Goal: Find specific page/section: Find specific page/section

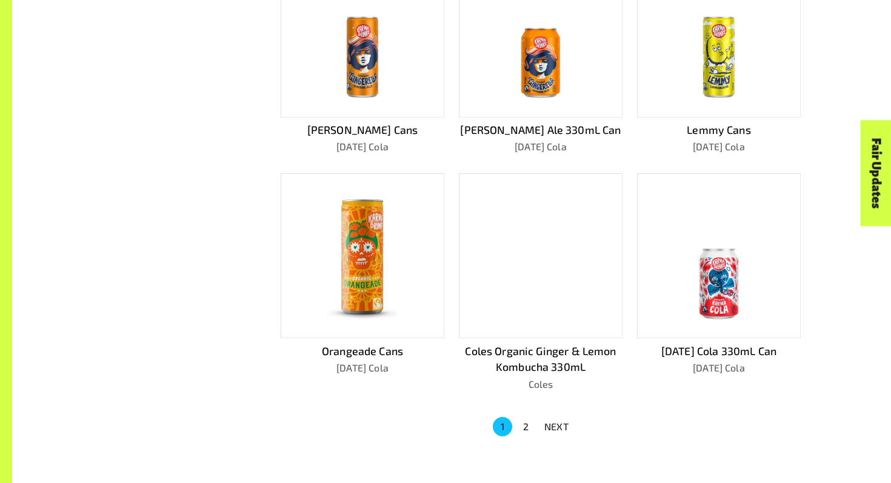
scroll to position [725, 0]
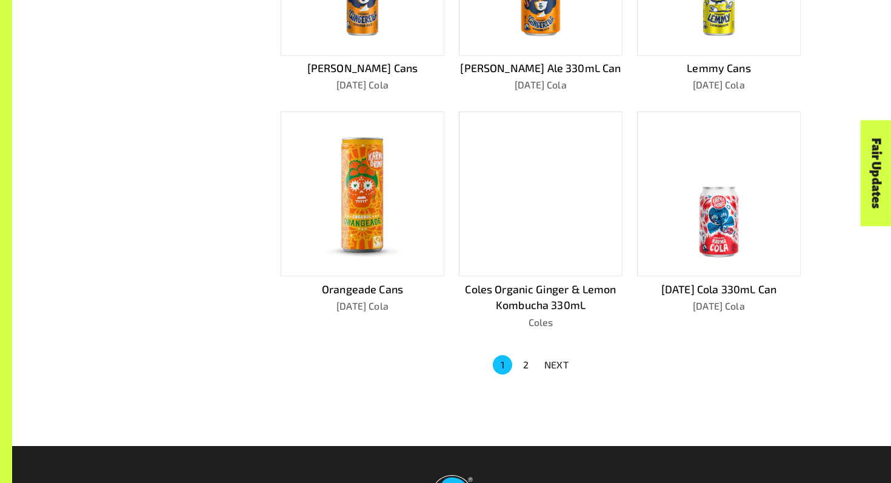
click at [527, 361] on button "2" at bounding box center [525, 364] width 19 height 19
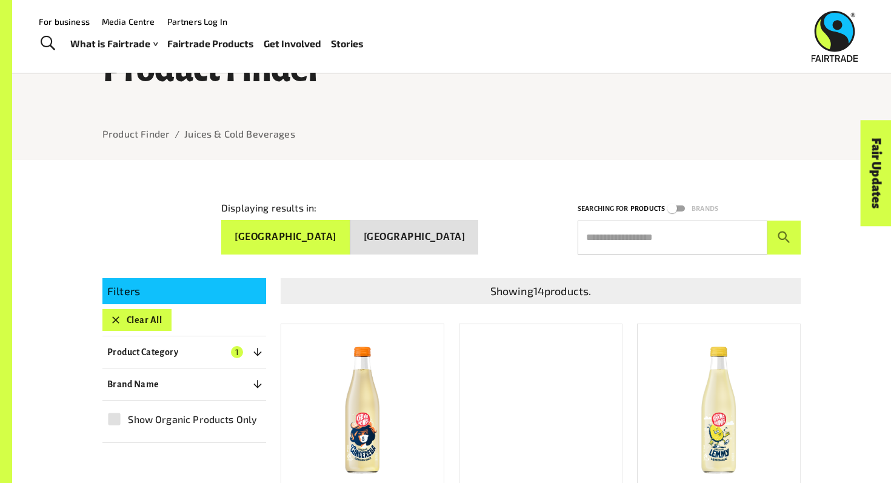
scroll to position [54, 0]
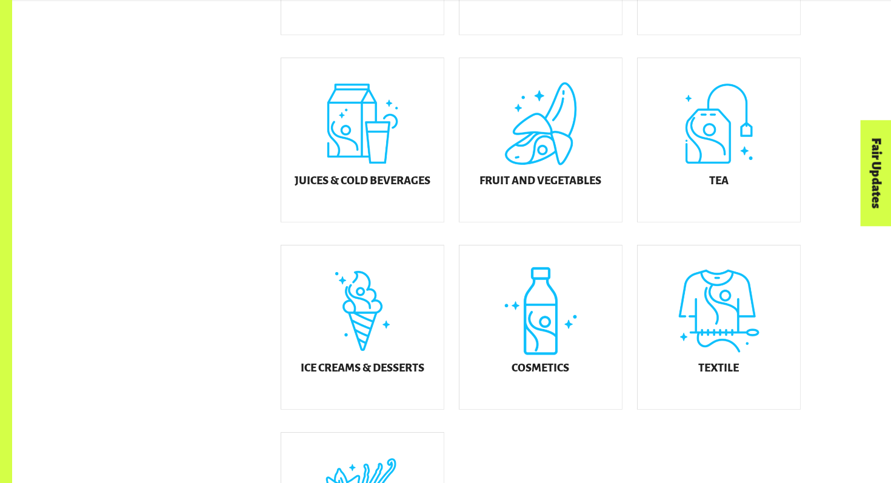
scroll to position [379, 0]
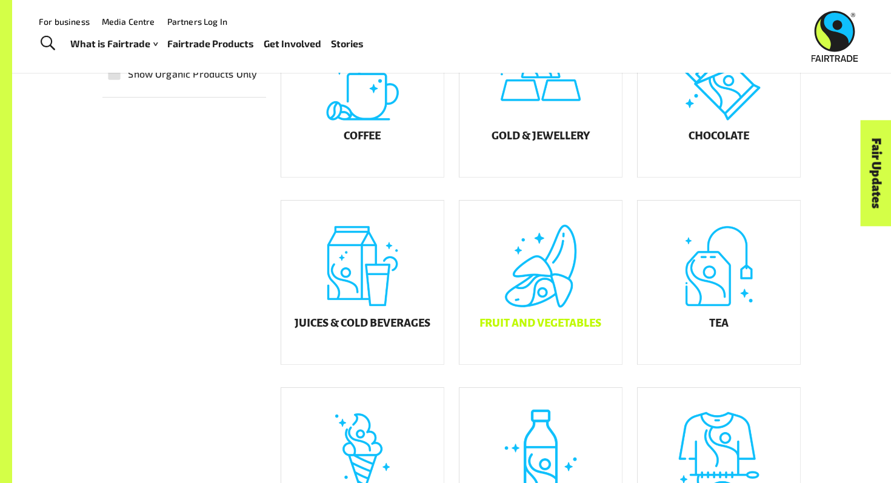
click at [565, 316] on div "Fruit and Vegetables" at bounding box center [540, 283] width 162 height 164
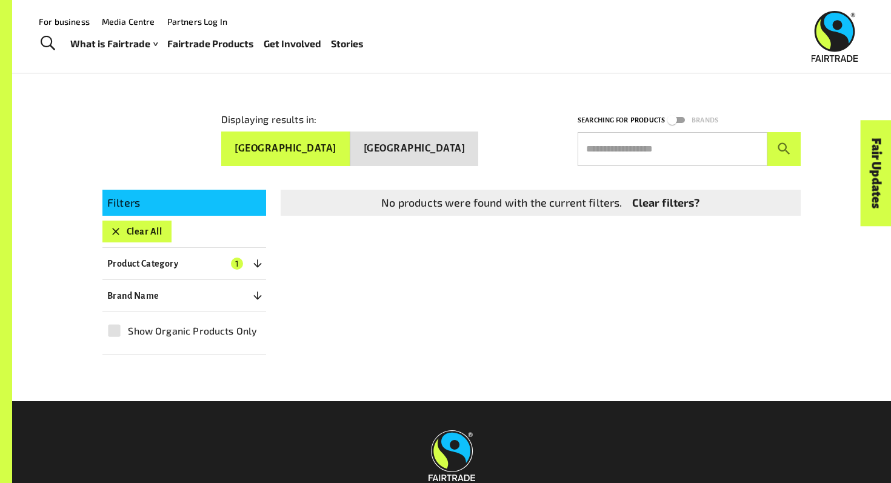
scroll to position [39, 0]
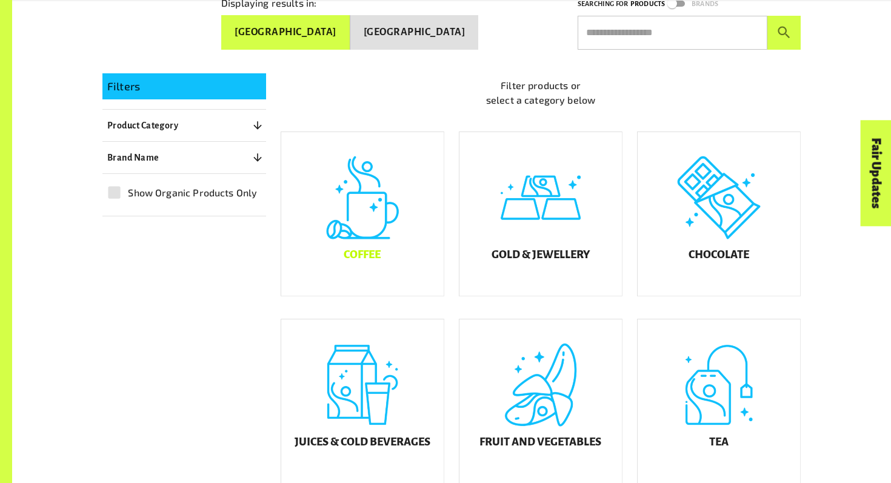
scroll to position [262, 0]
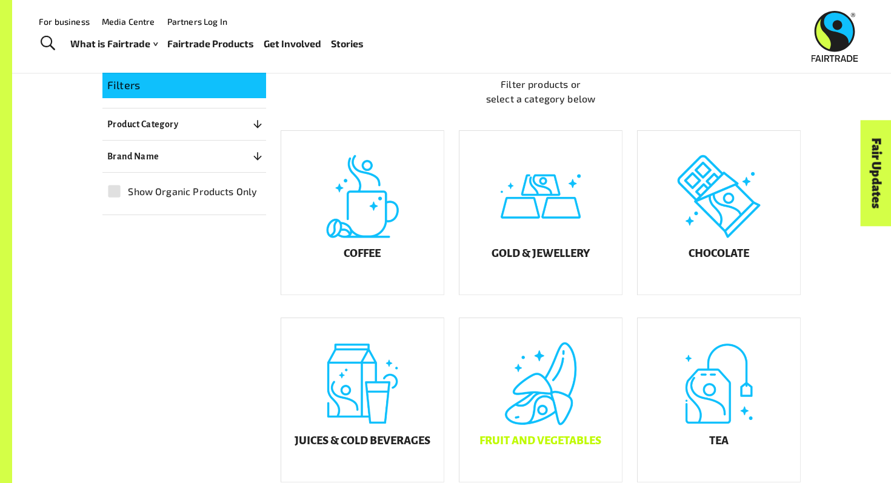
click at [558, 398] on div "Fruit and Vegetables" at bounding box center [540, 400] width 162 height 164
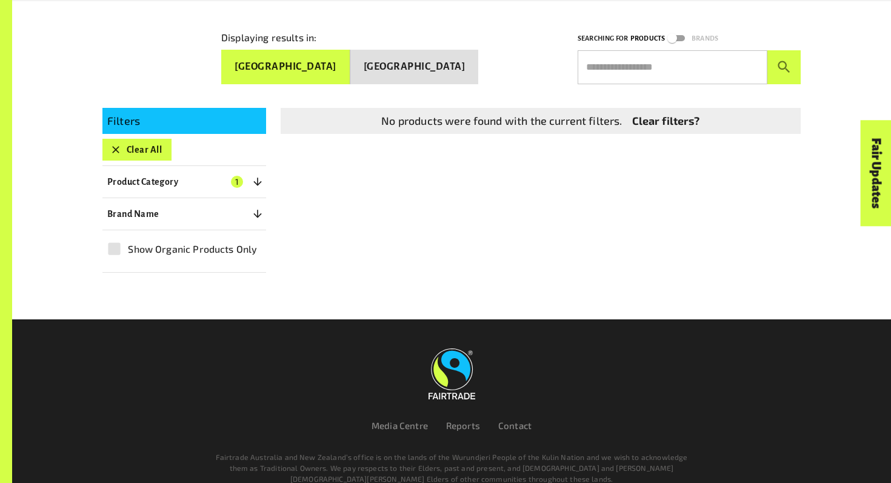
scroll to position [262, 0]
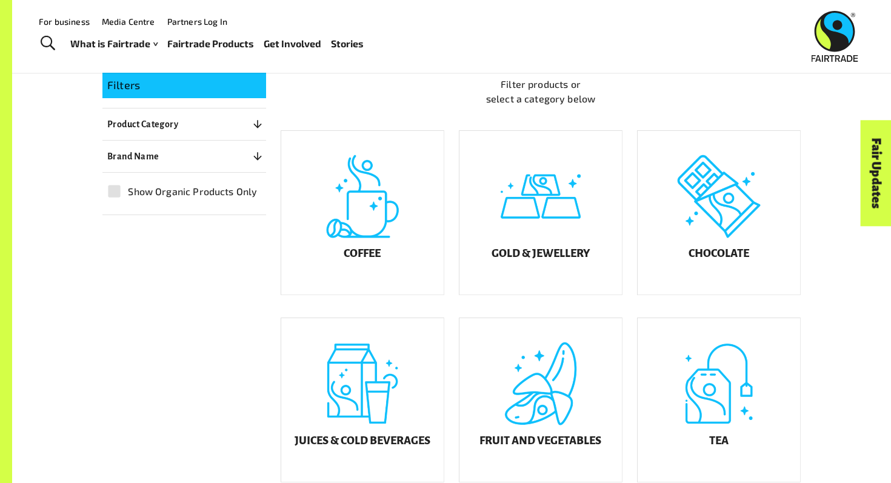
click at [165, 117] on p "Product Category" at bounding box center [142, 124] width 71 height 15
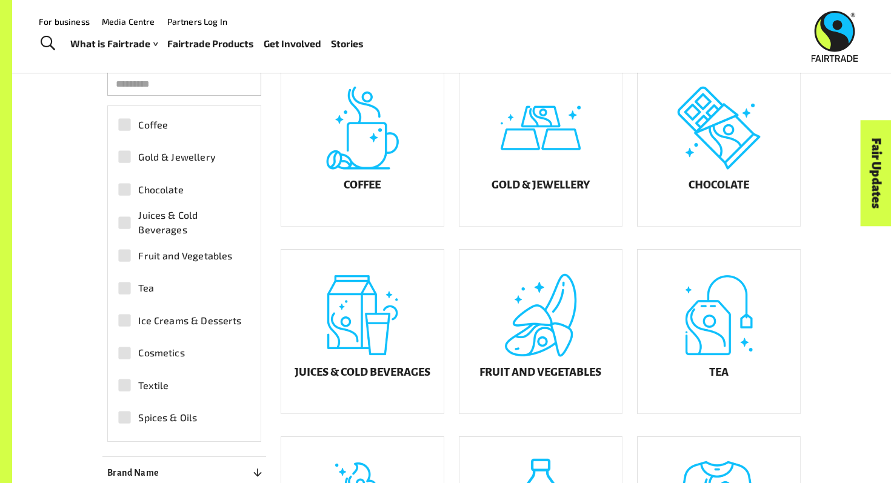
scroll to position [297, 0]
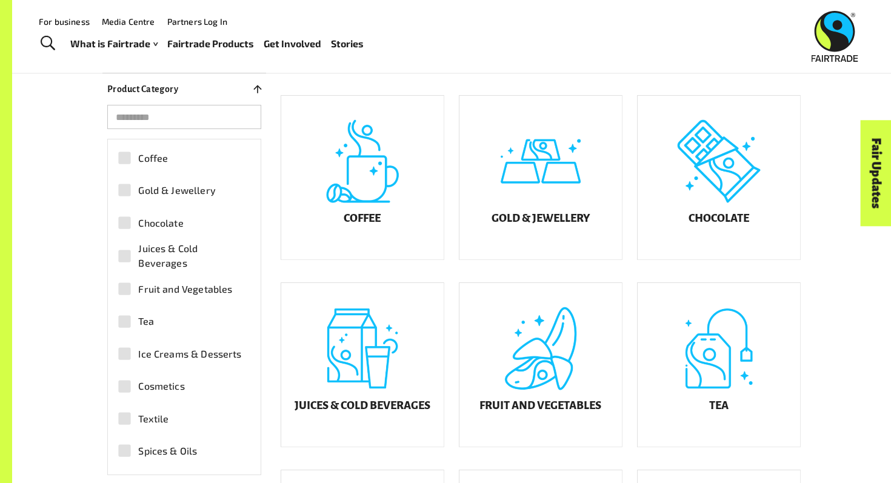
click at [166, 107] on input "search" at bounding box center [184, 117] width 154 height 24
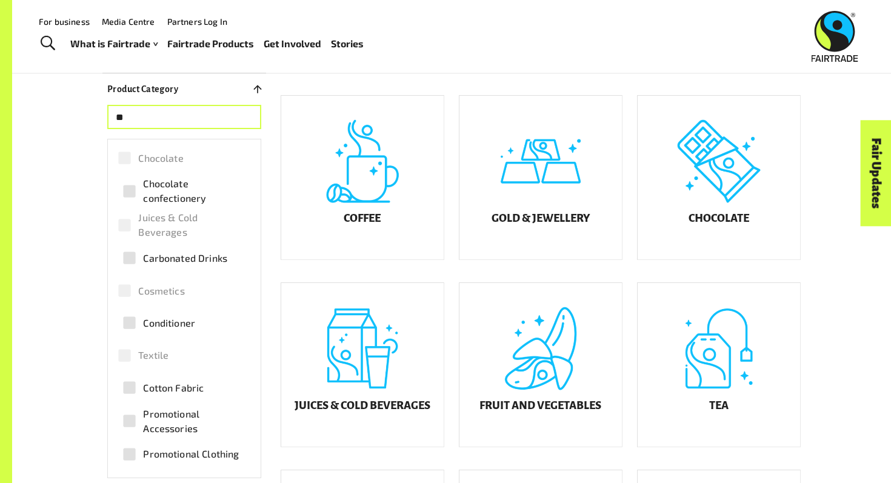
type input "*"
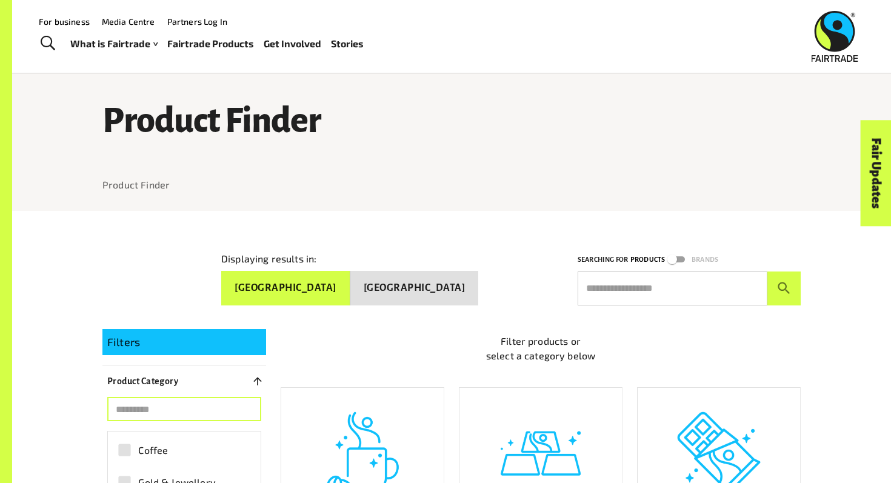
scroll to position [0, 0]
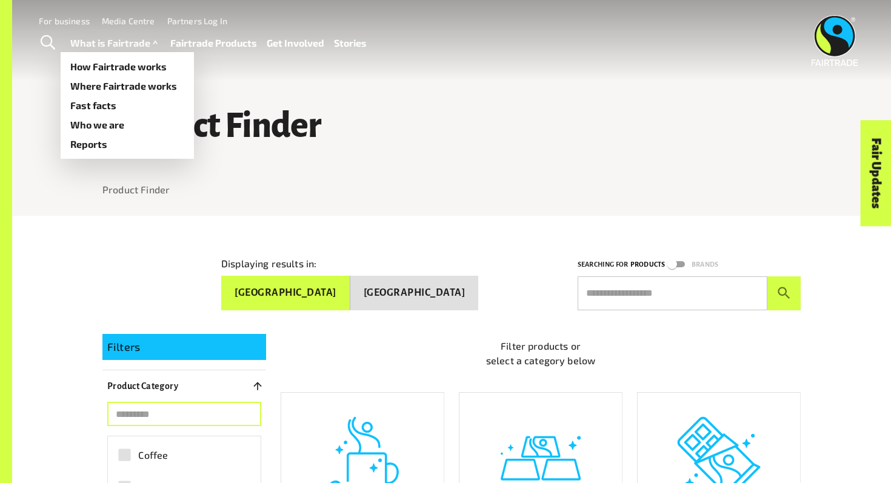
click at [144, 44] on link "What is Fairtrade" at bounding box center [115, 44] width 90 height 18
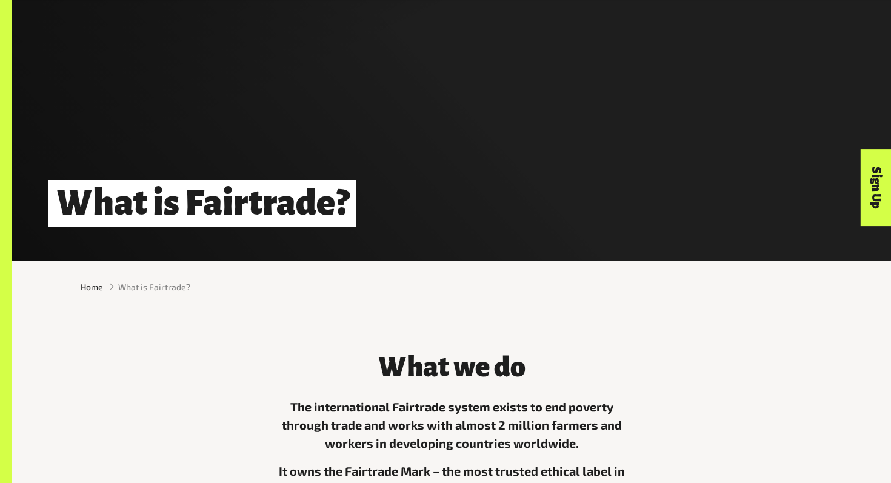
scroll to position [310, 0]
